Goal: Information Seeking & Learning: Compare options

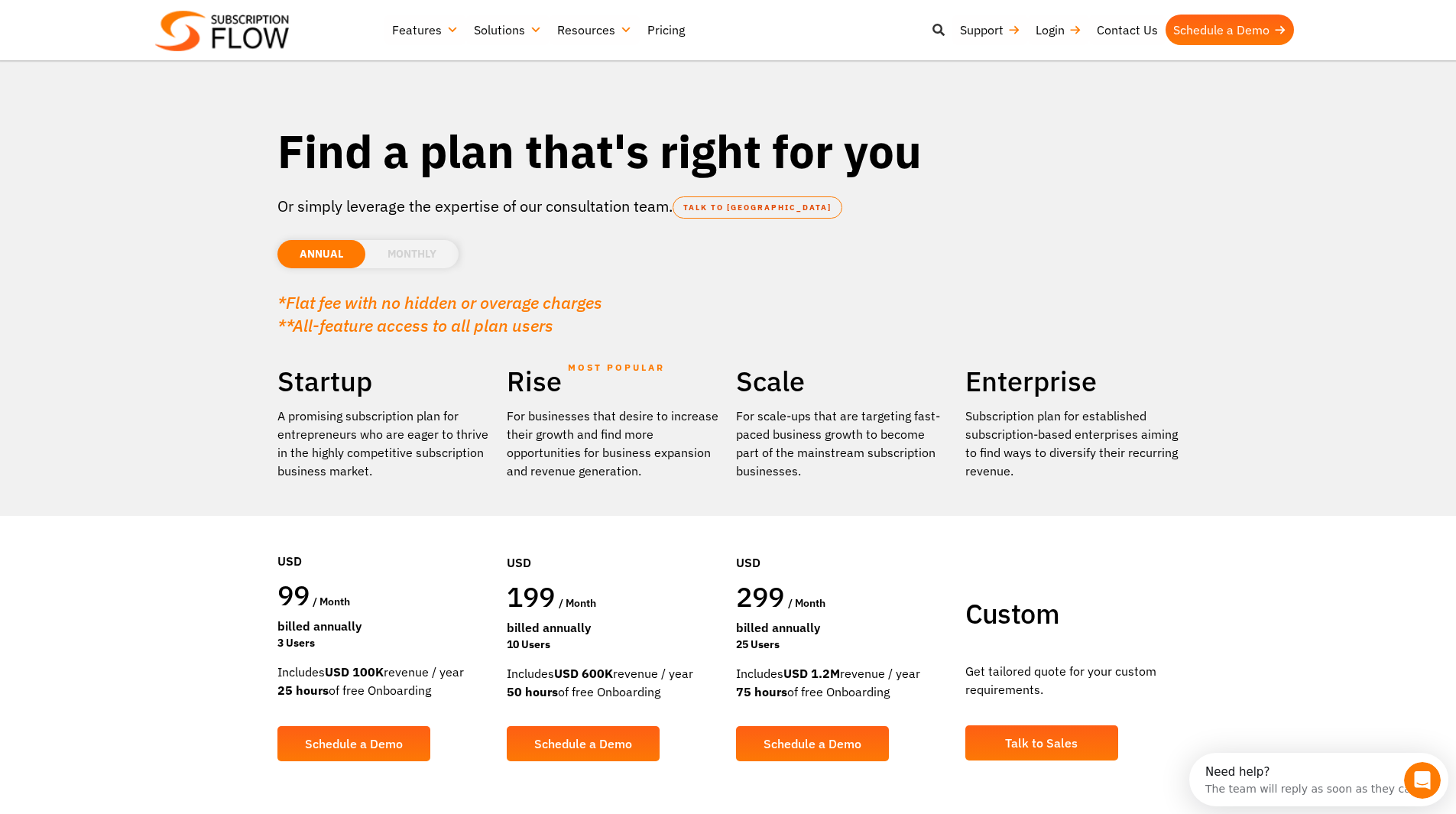
click at [938, 26] on icon at bounding box center [938, 29] width 12 height 12
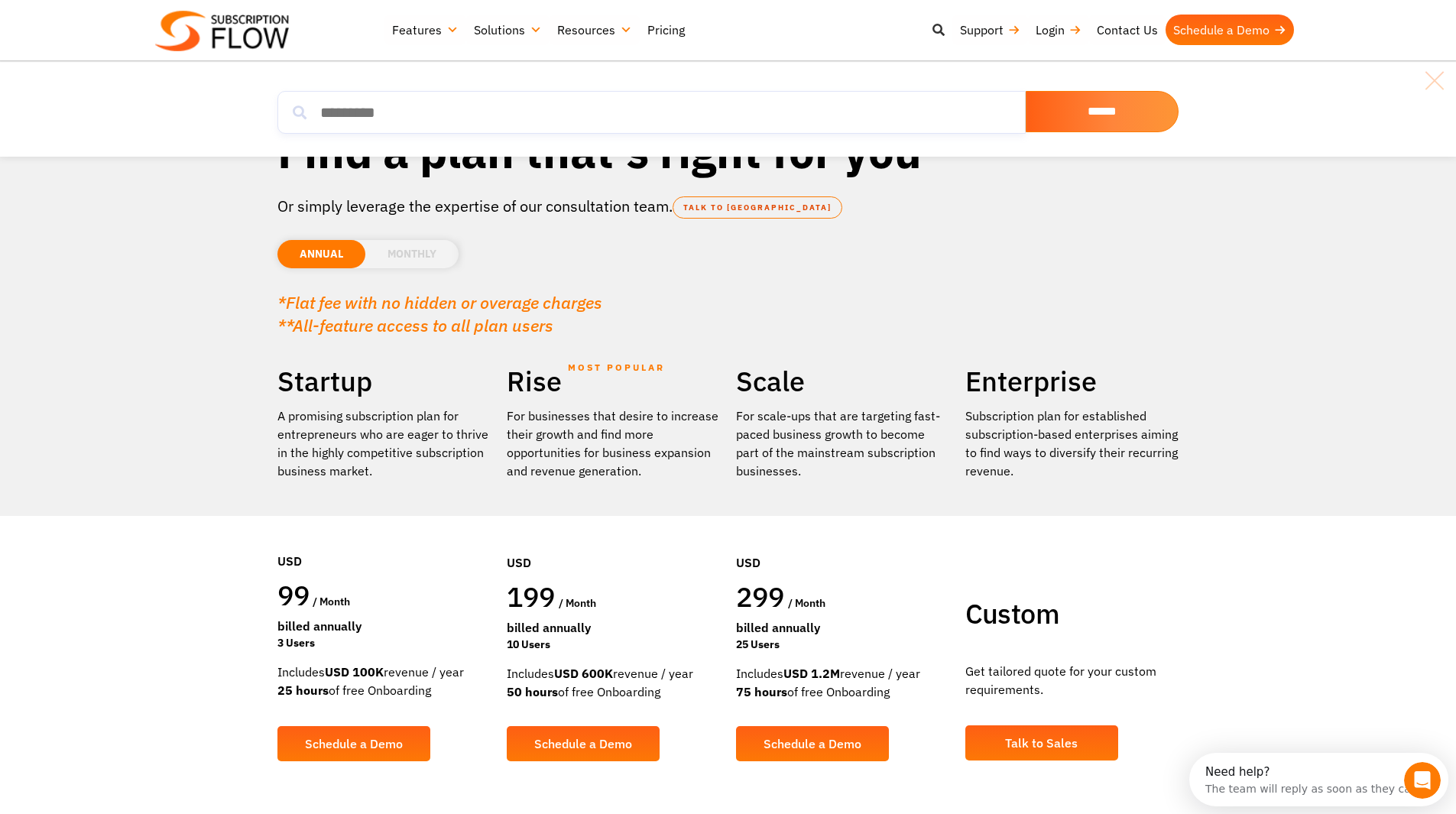
click at [937, 26] on icon at bounding box center [938, 29] width 12 height 12
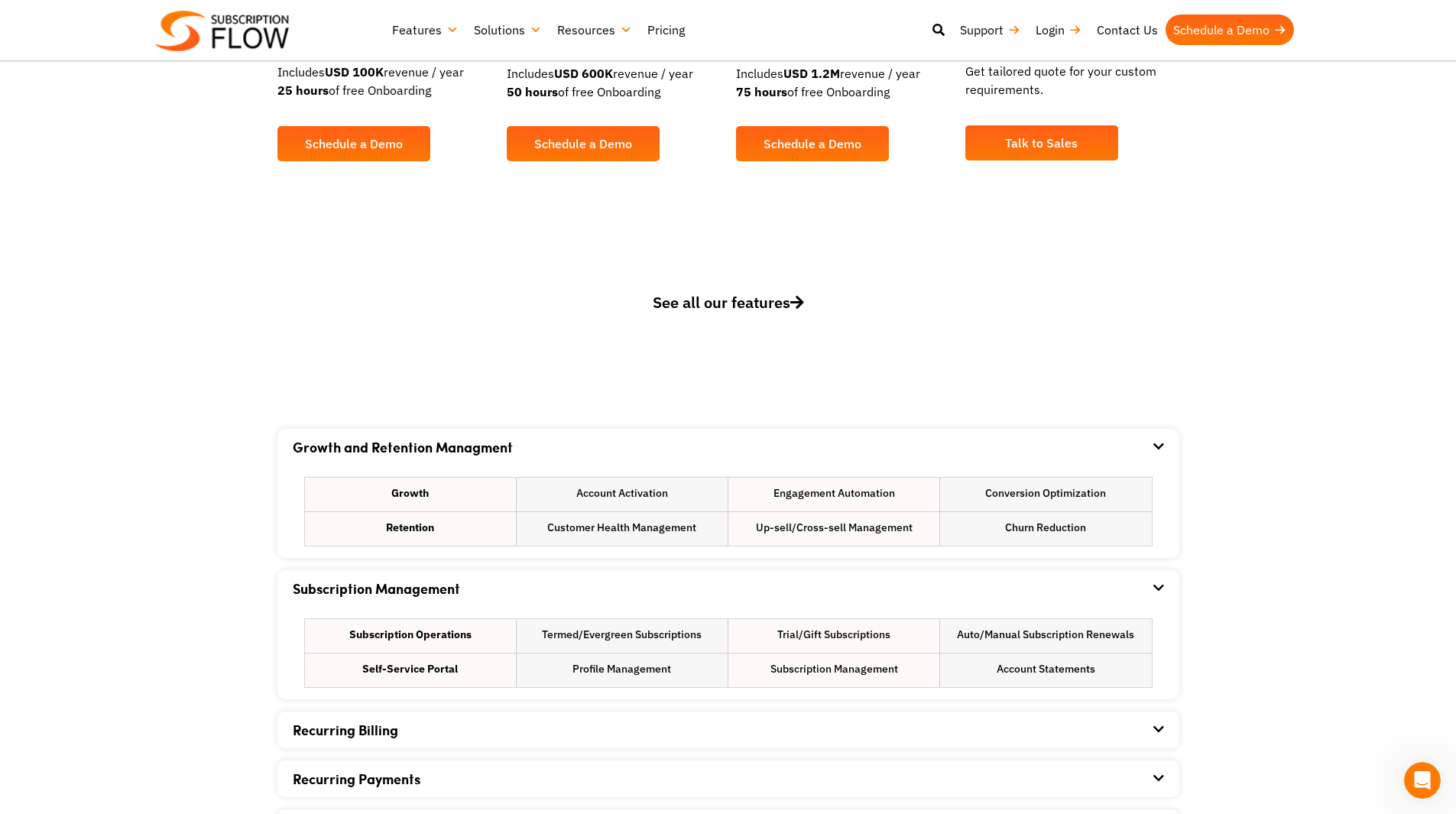
scroll to position [636, 0]
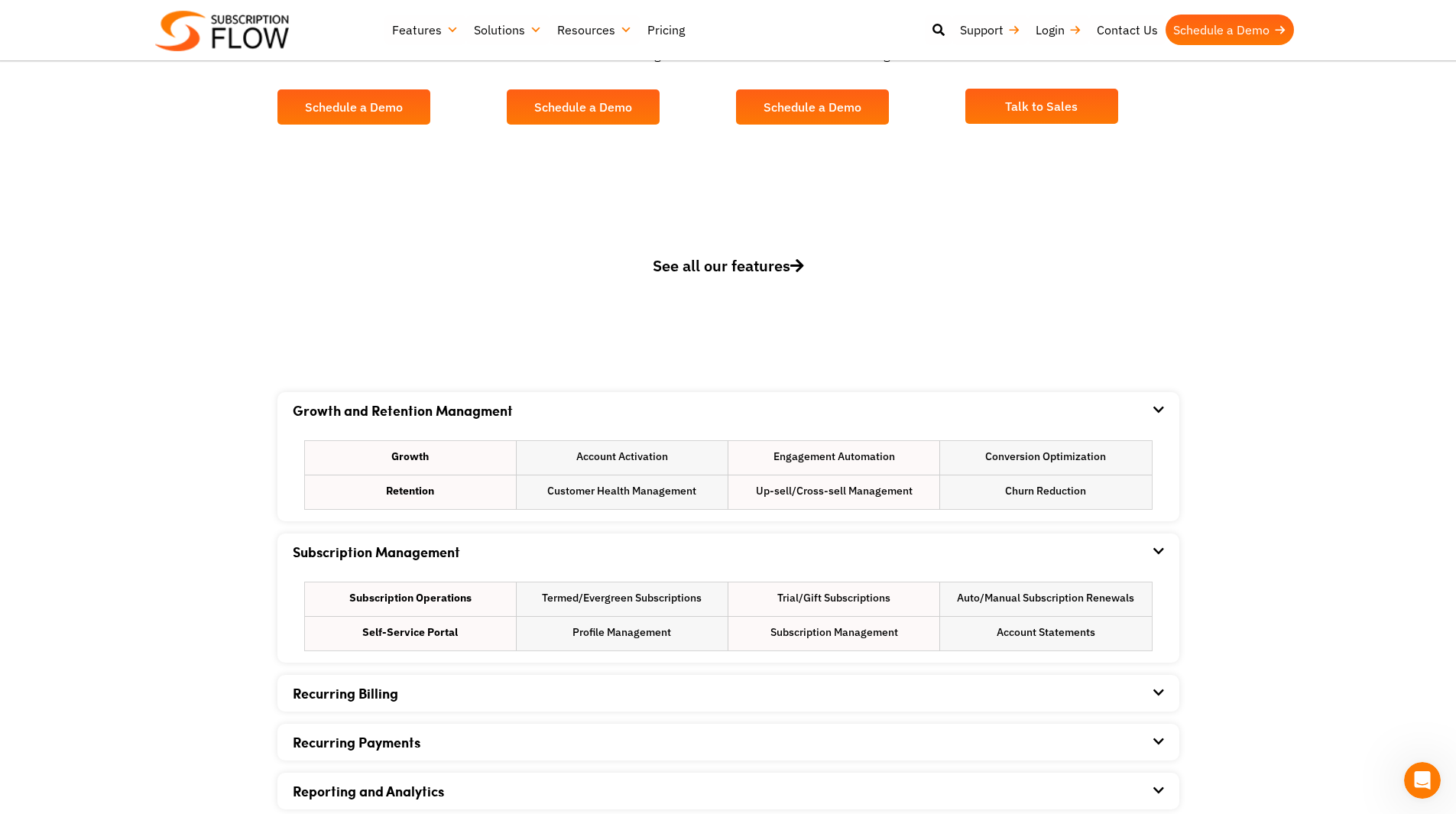
click at [1132, 397] on div "Growth and Retention Managment" at bounding box center [728, 410] width 872 height 36
click at [1140, 397] on div "Growth and Retention Managment" at bounding box center [728, 410] width 872 height 36
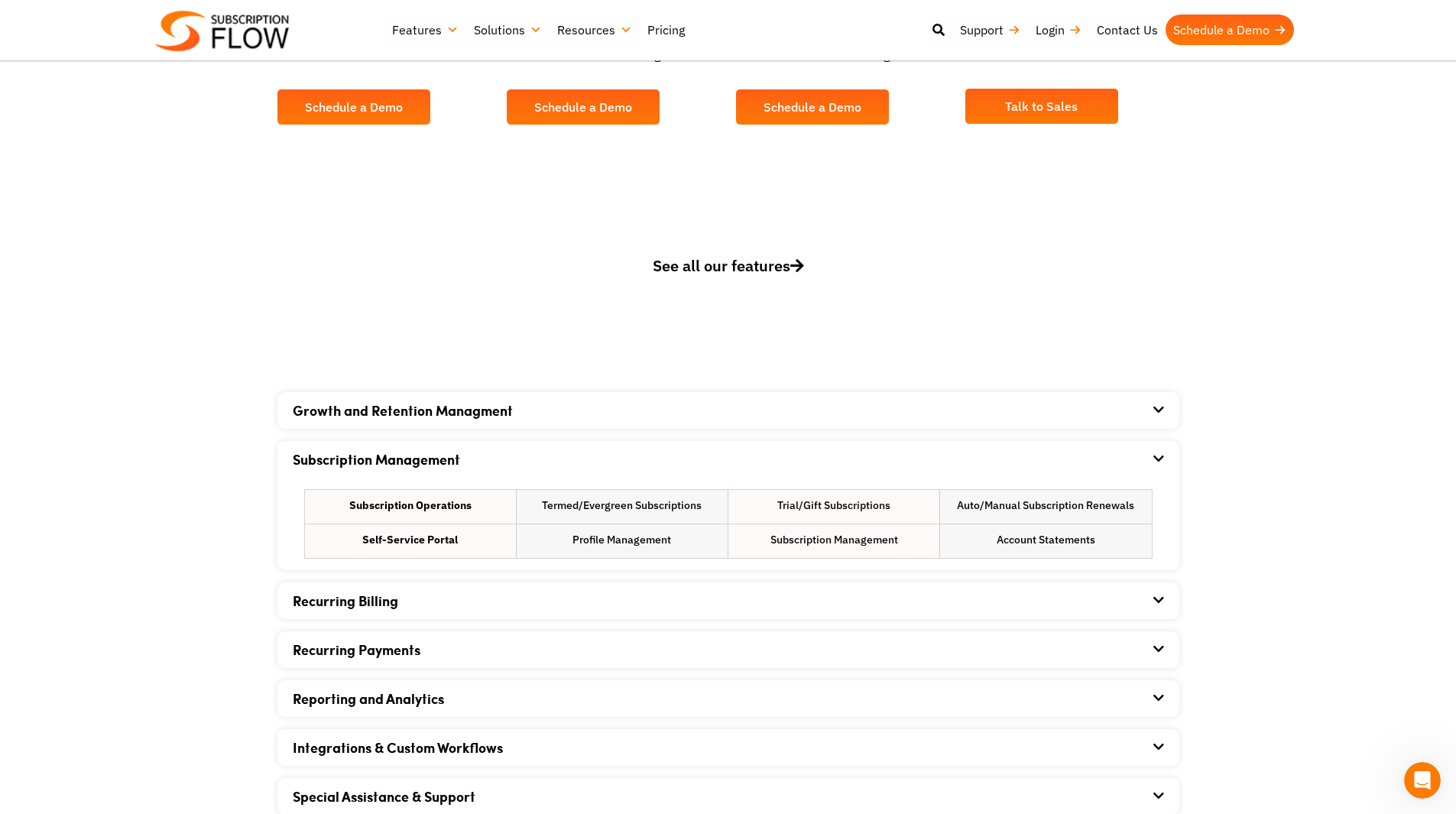
click at [1132, 446] on div "Subscription Management" at bounding box center [728, 459] width 872 height 36
click at [1136, 449] on div "Subscription Management" at bounding box center [728, 459] width 872 height 36
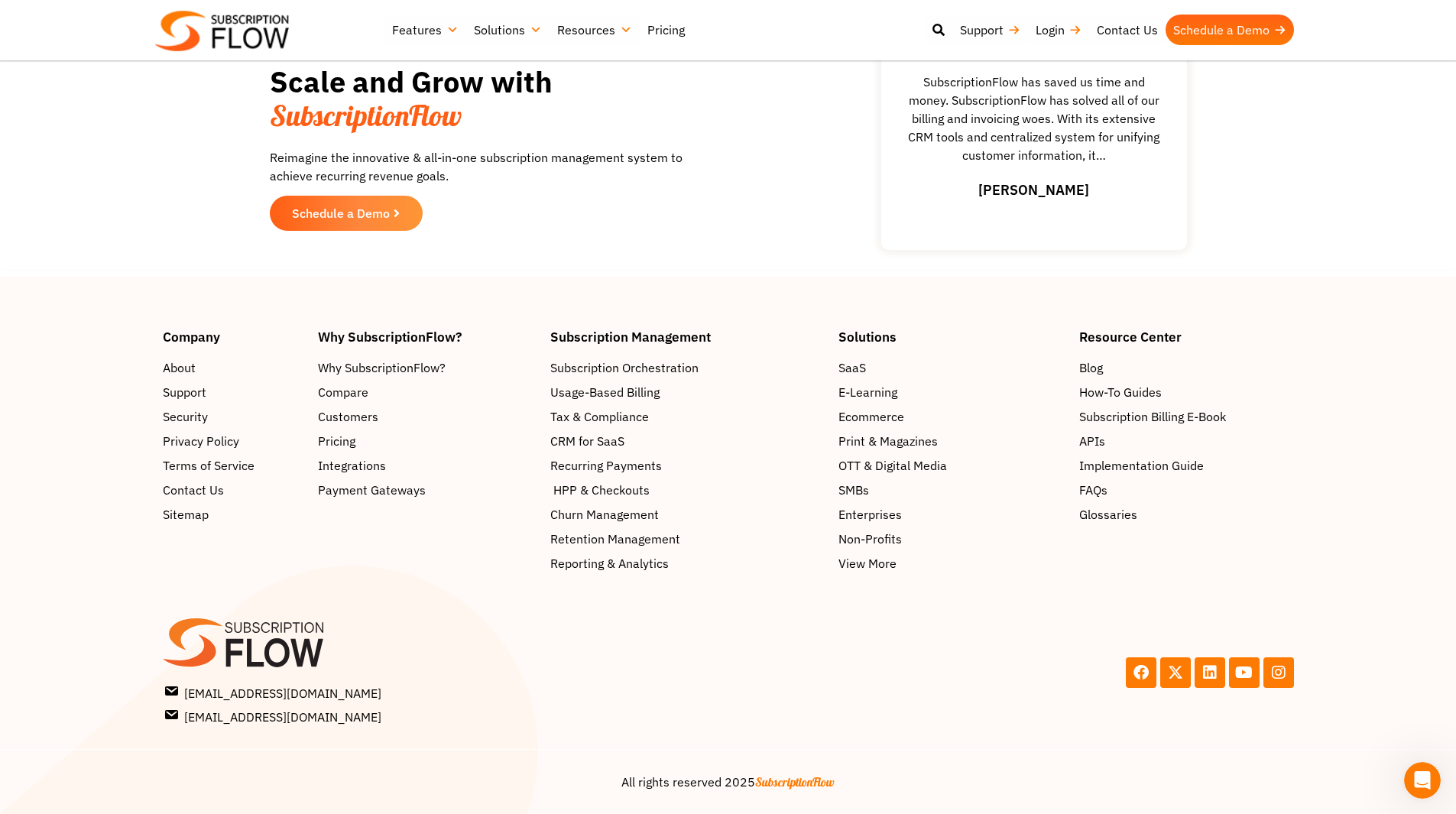
scroll to position [2056, 0]
click at [363, 415] on span "Customers" at bounding box center [351, 417] width 61 height 19
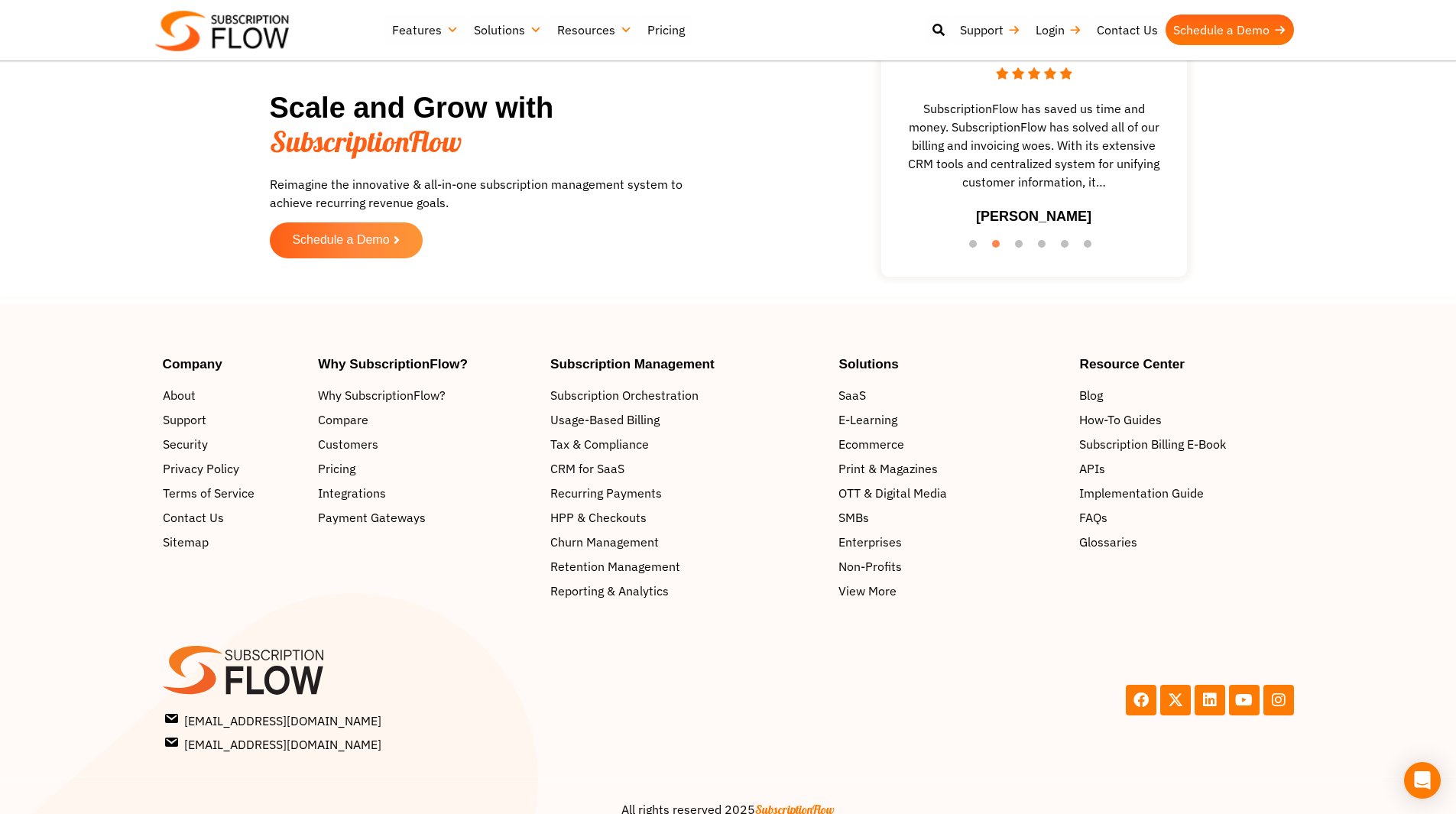
scroll to position [2470, 0]
click at [351, 409] on span "Compare" at bounding box center [345, 418] width 50 height 19
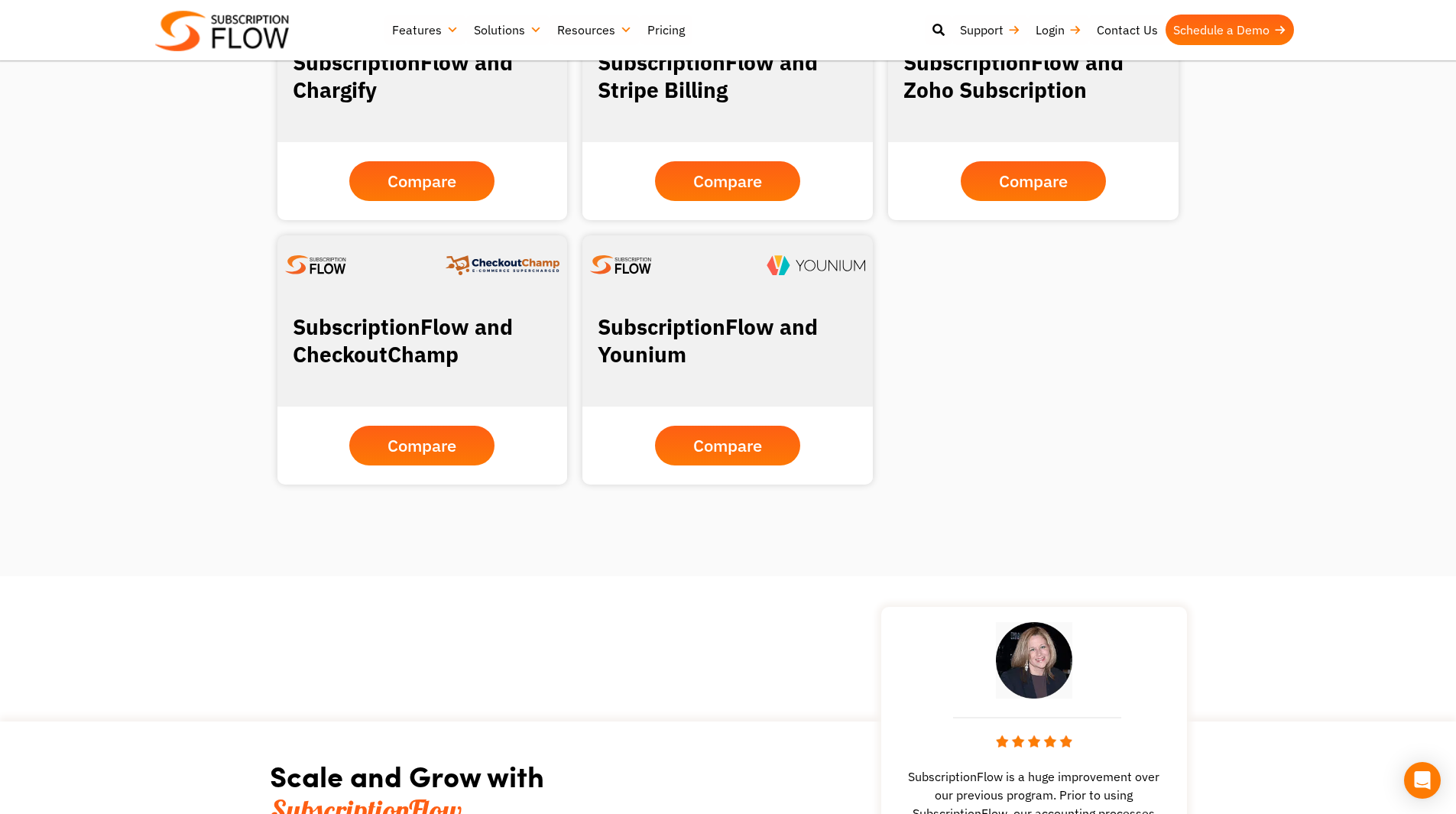
scroll to position [1275, 0]
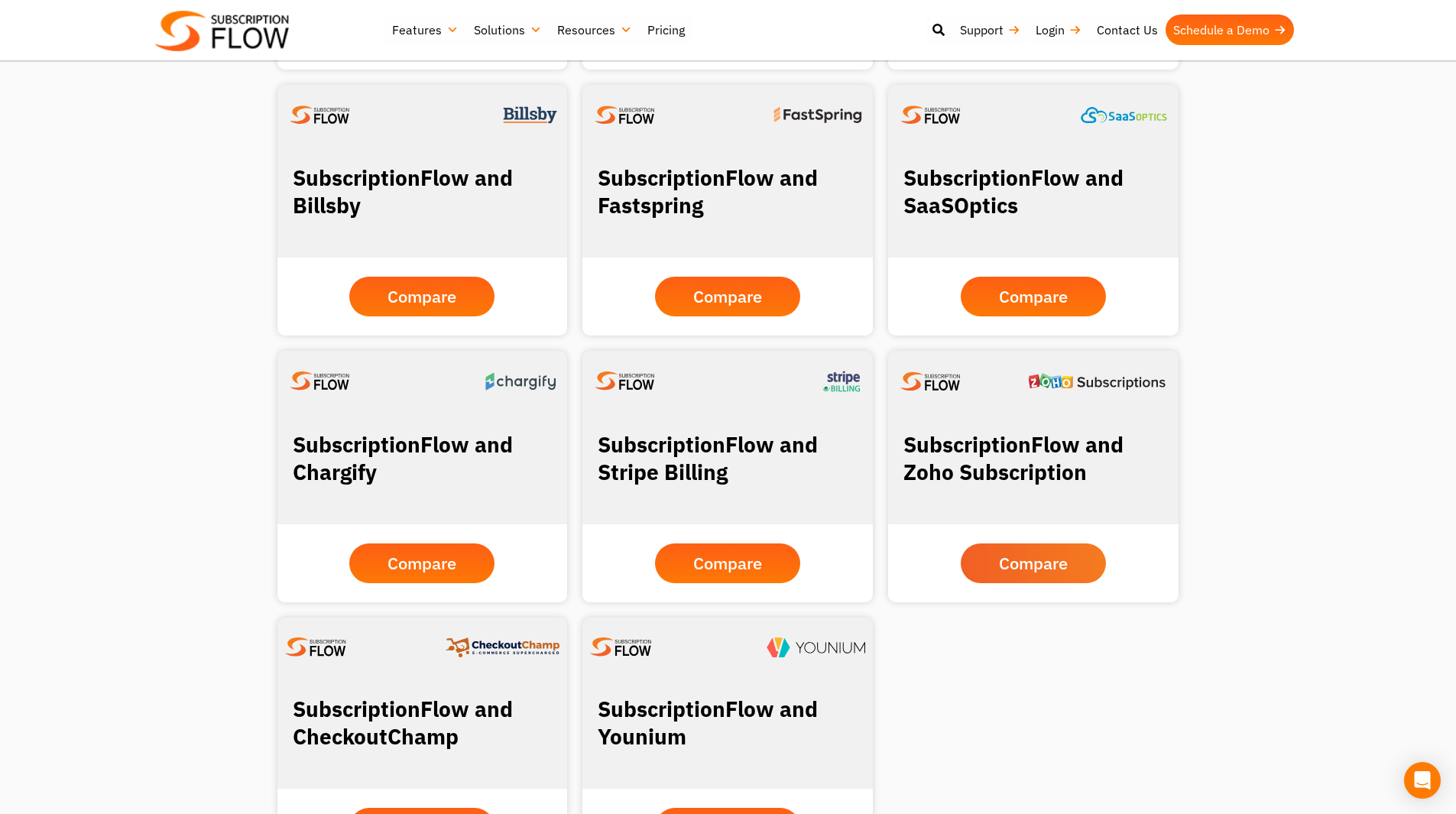
click at [1067, 559] on span "Compare" at bounding box center [1033, 563] width 69 height 17
